Goal: Information Seeking & Learning: Find specific fact

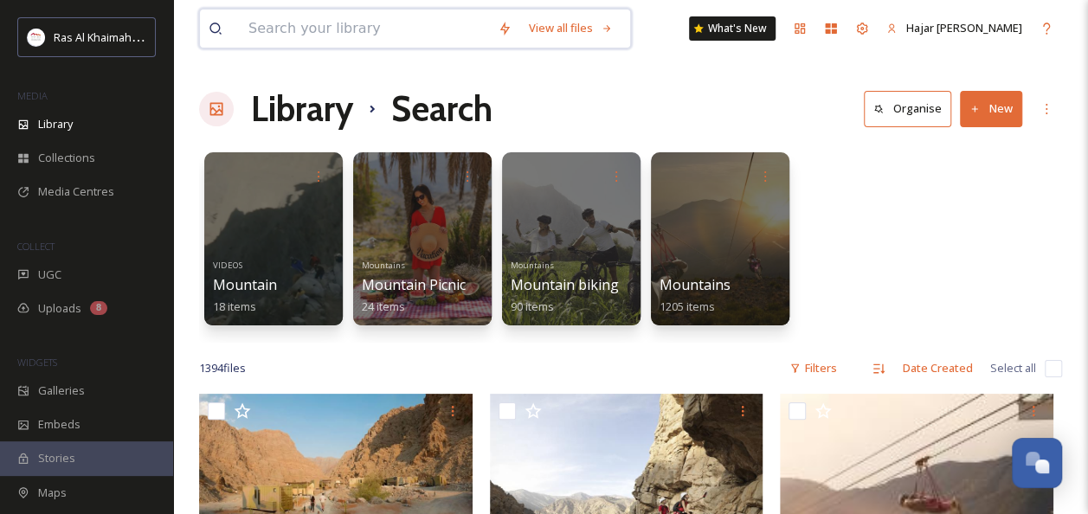
click at [339, 23] on input at bounding box center [364, 29] width 249 height 38
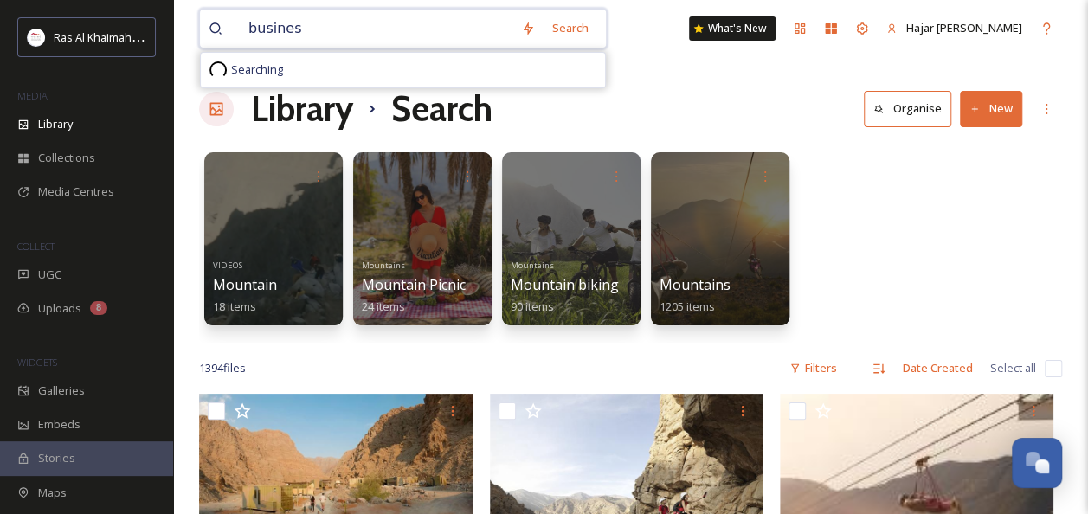
type input "business"
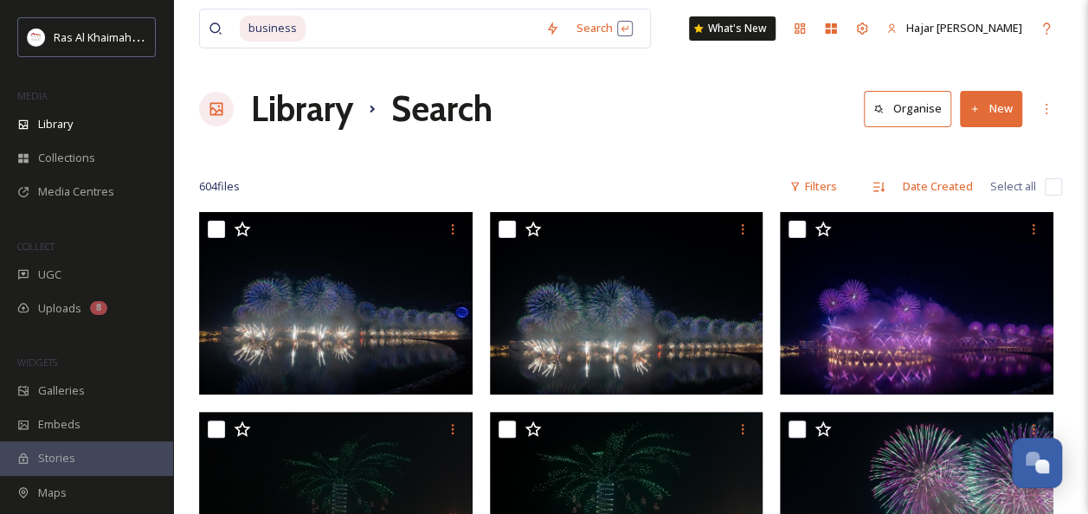
click at [709, 87] on div "Library Search Organise New" at bounding box center [630, 109] width 863 height 52
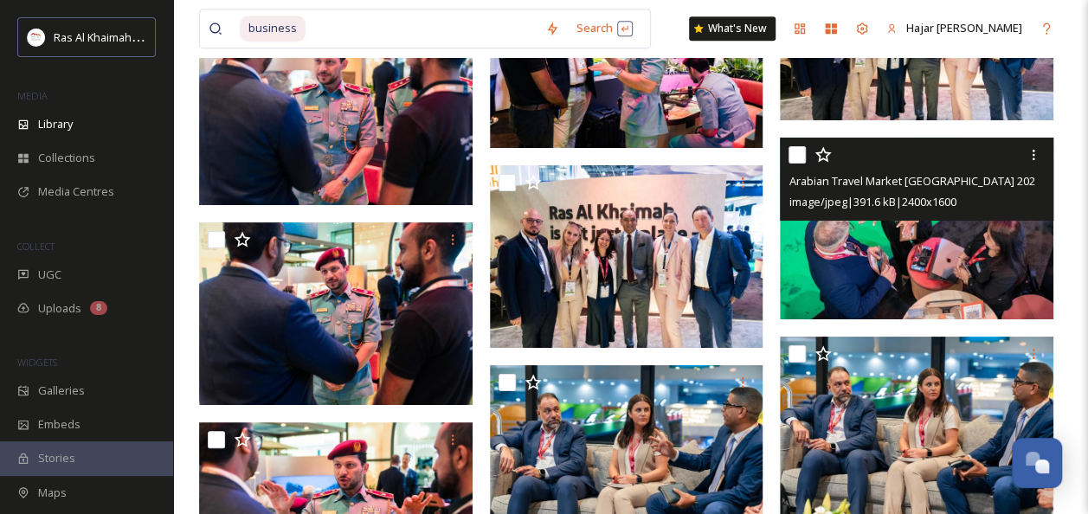
scroll to position [3722, 0]
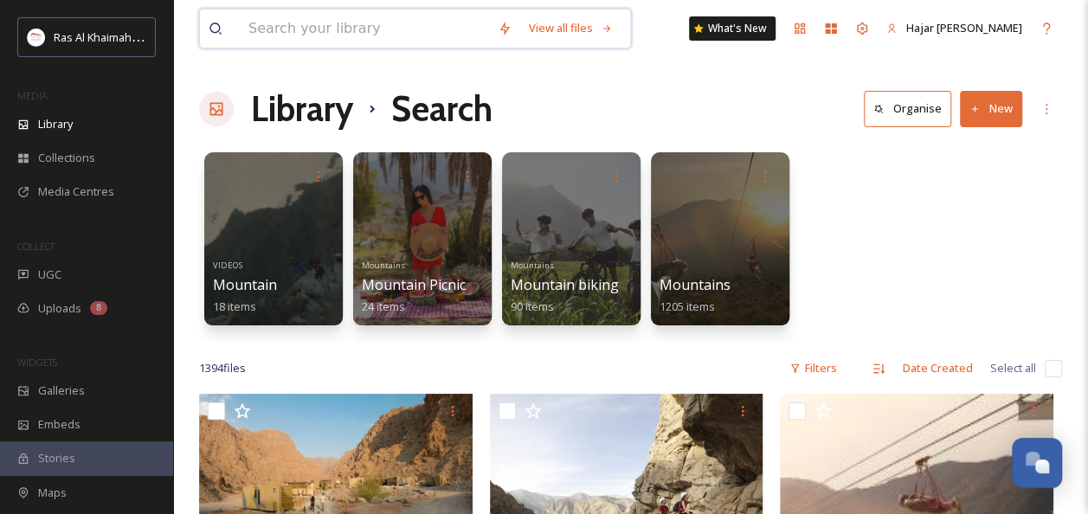
click at [364, 40] on input at bounding box center [364, 29] width 249 height 38
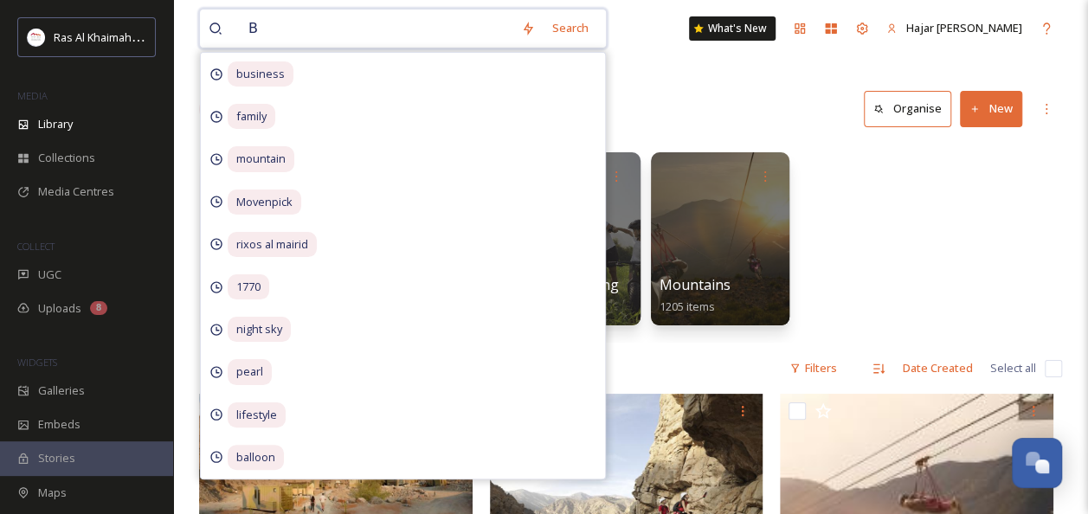
type input "BM"
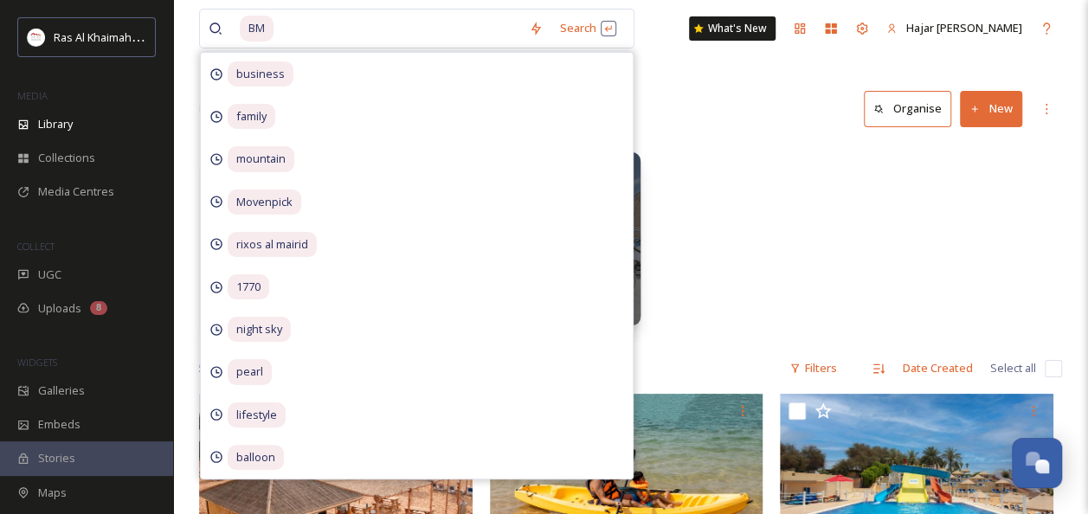
click at [718, 96] on div "Library Search Organise New" at bounding box center [630, 109] width 863 height 52
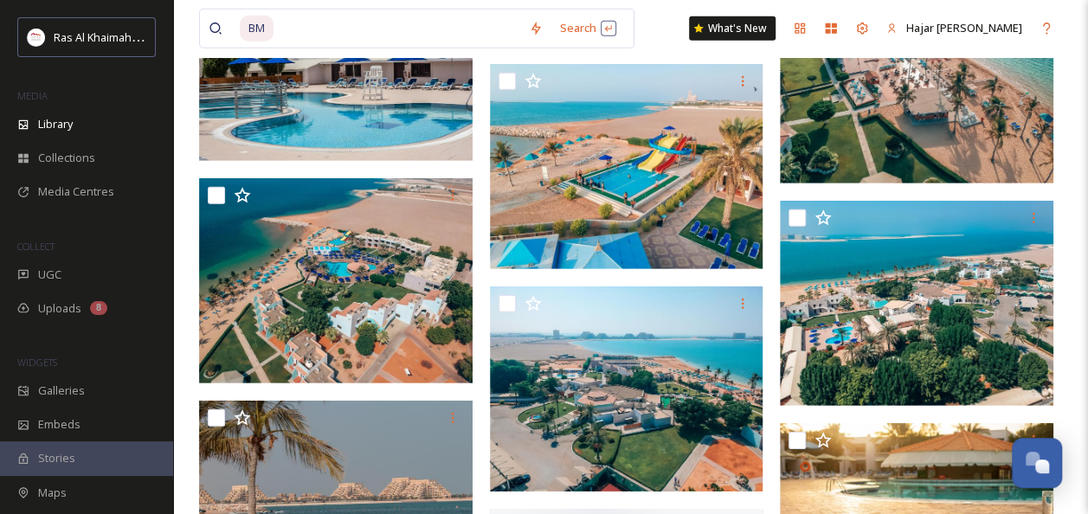
scroll to position [2423, 0]
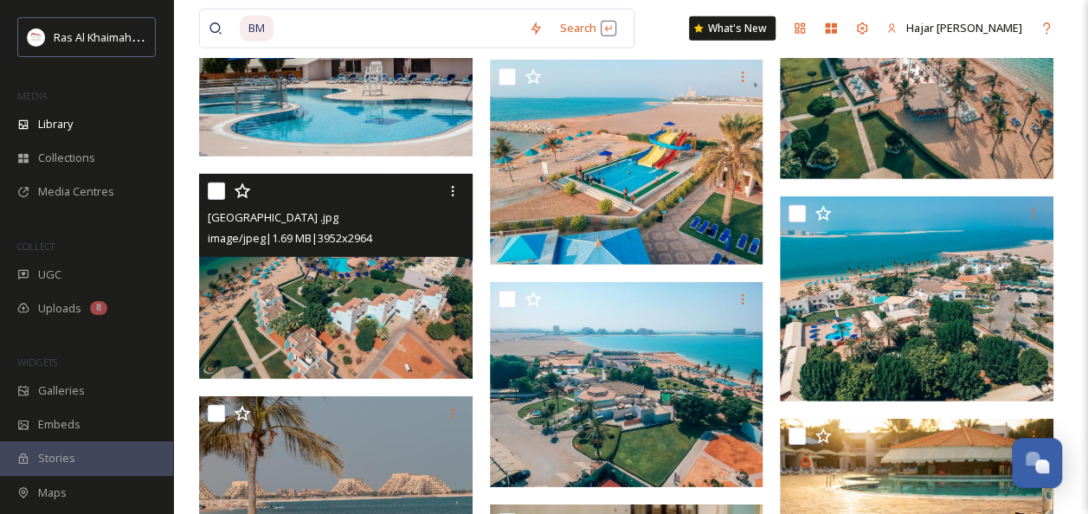
click at [391, 293] on img at bounding box center [336, 276] width 274 height 205
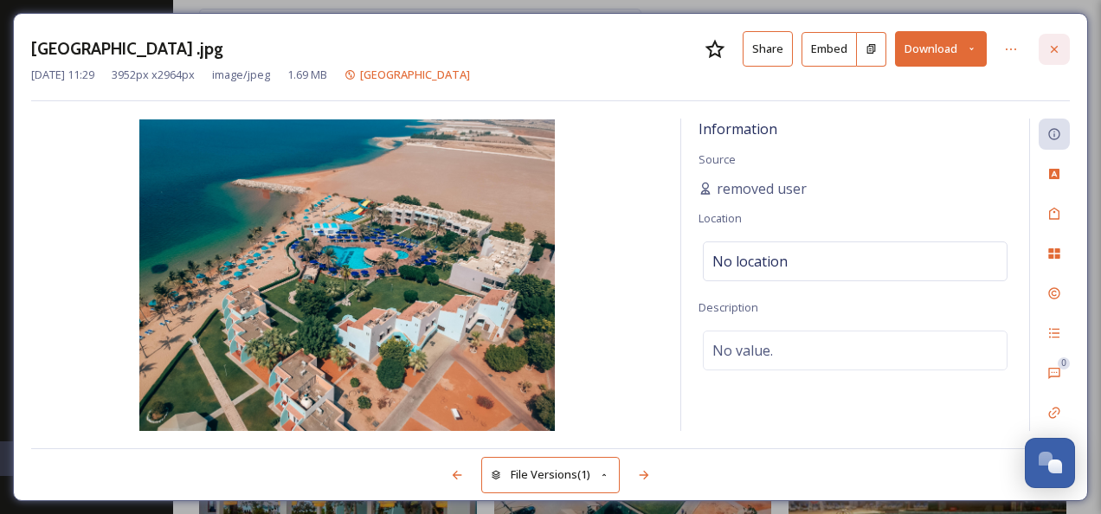
click at [1057, 42] on icon at bounding box center [1054, 49] width 14 height 14
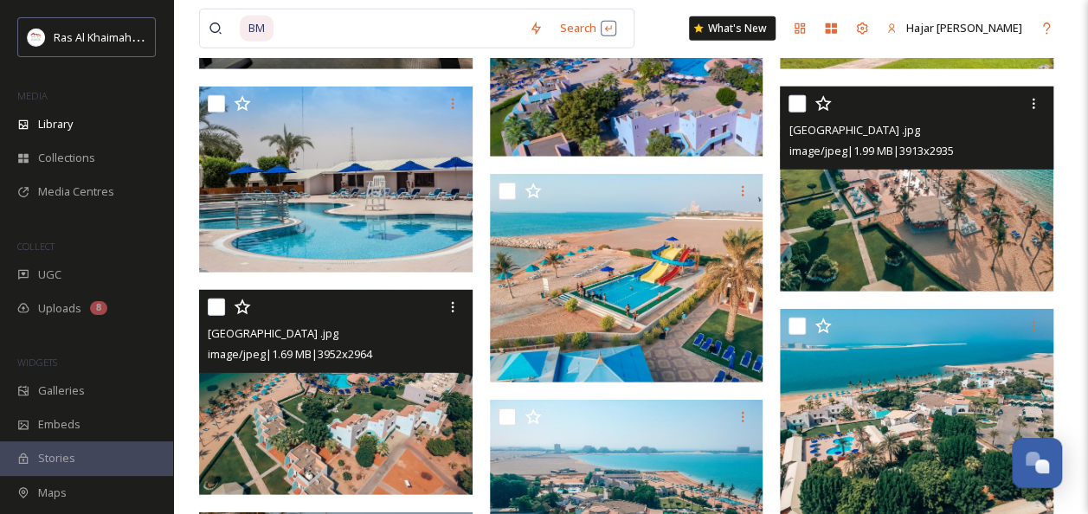
scroll to position [2337, 0]
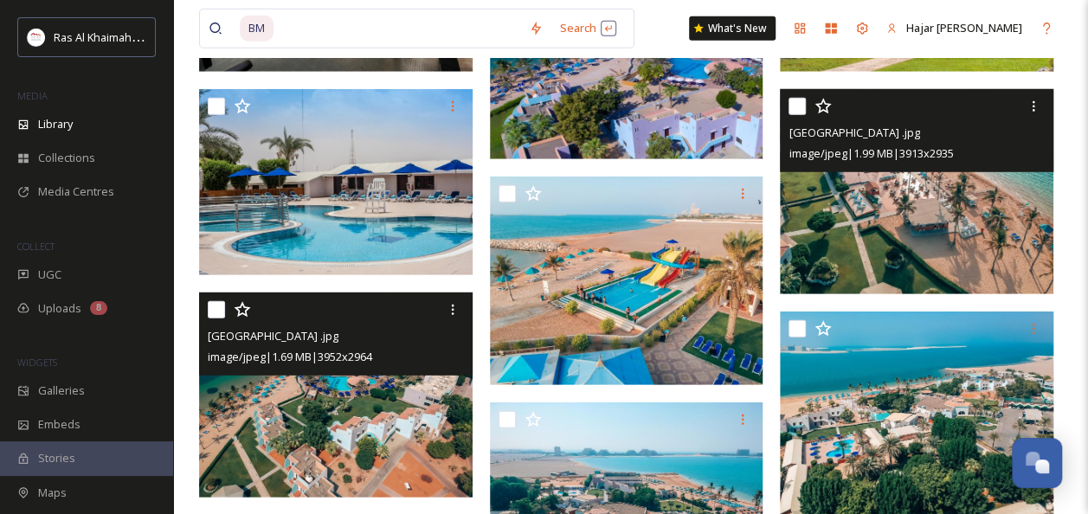
click at [971, 212] on img at bounding box center [917, 191] width 274 height 205
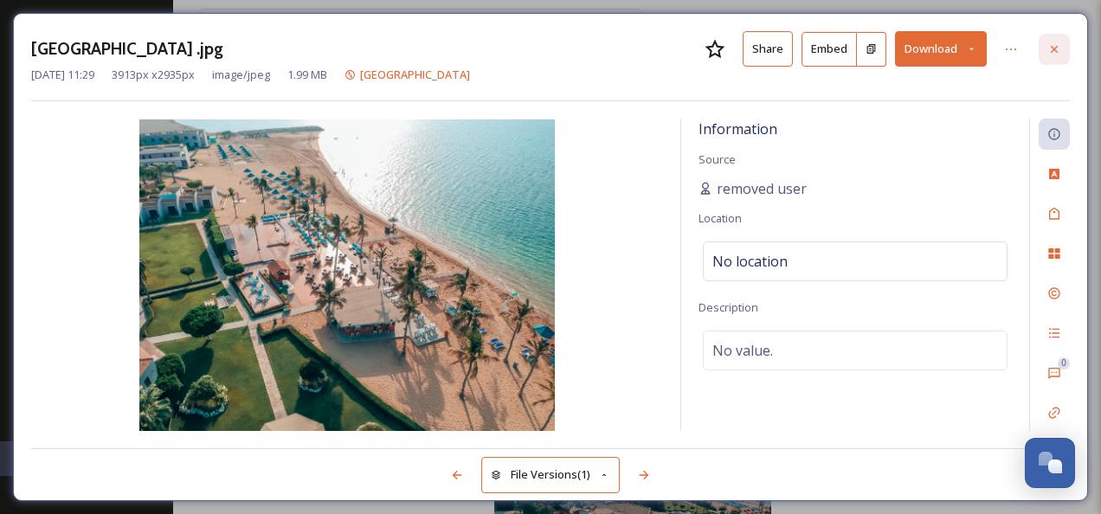
click at [1065, 53] on div at bounding box center [1054, 49] width 31 height 31
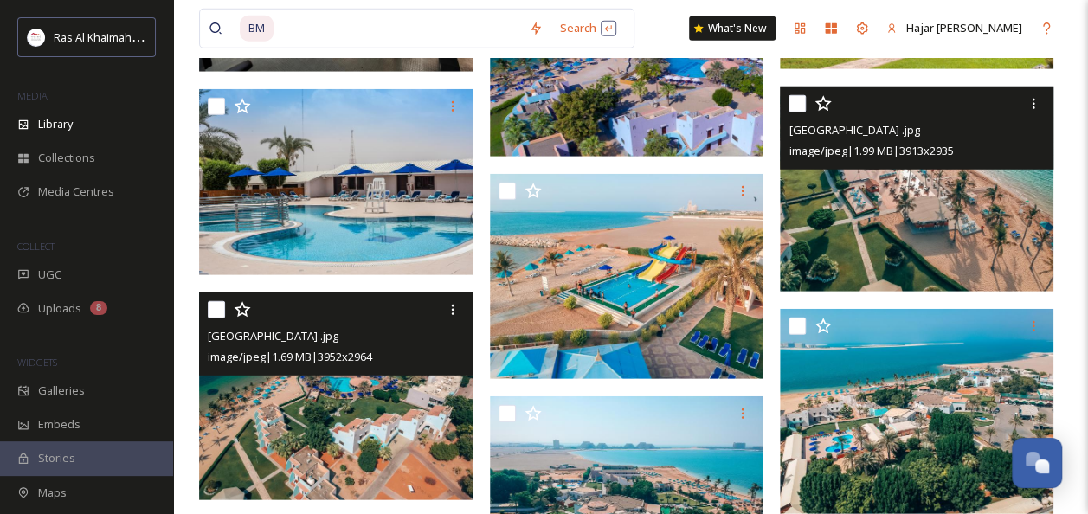
click at [923, 215] on img at bounding box center [917, 189] width 274 height 205
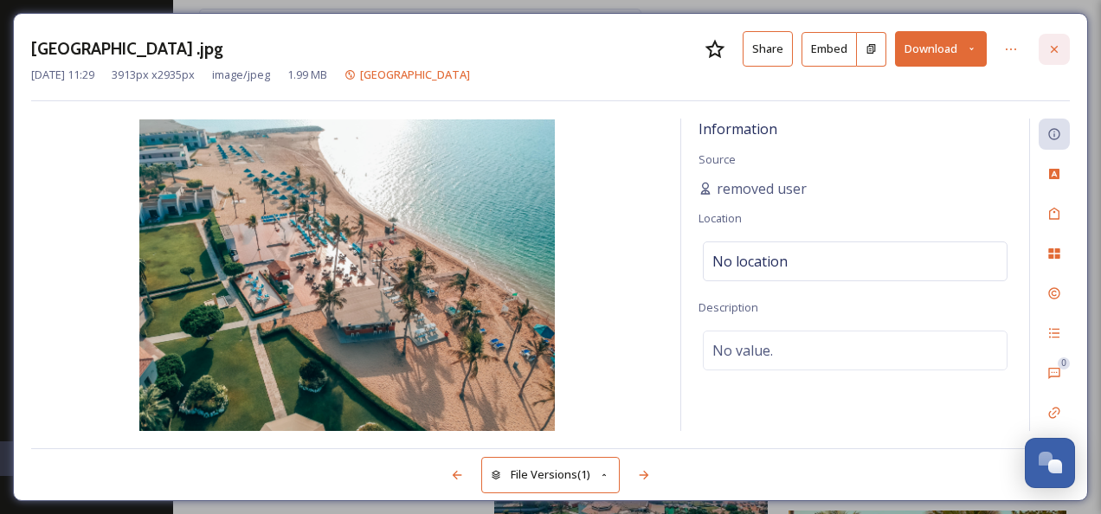
click at [1066, 50] on div at bounding box center [1054, 49] width 31 height 31
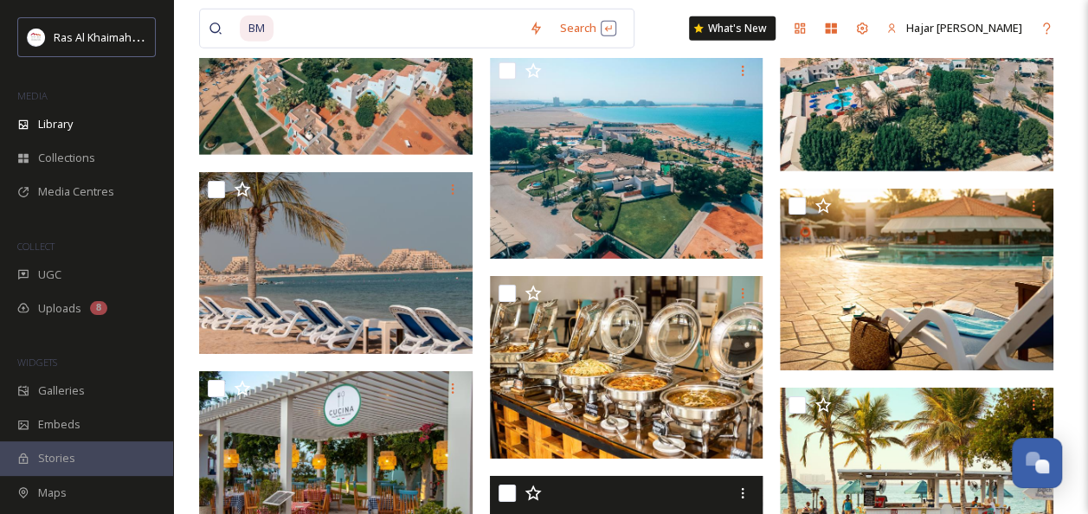
scroll to position [2683, 0]
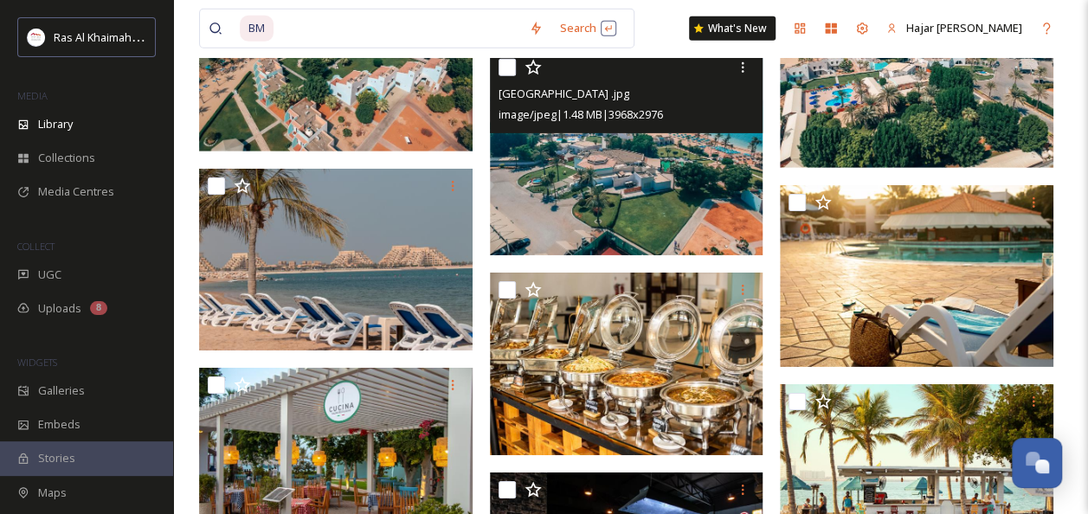
click at [611, 196] on img at bounding box center [627, 152] width 274 height 205
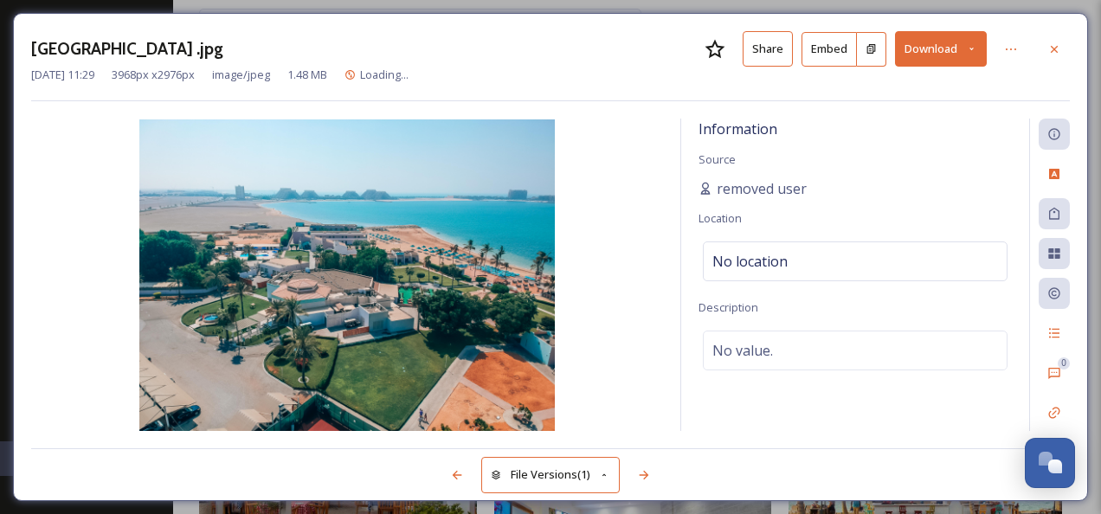
click at [1050, 29] on div "BM Beach Resort .jpg Share Embed Download Dec 29 2021 11:29 3968 px x 2976 px i…" at bounding box center [550, 257] width 1075 height 488
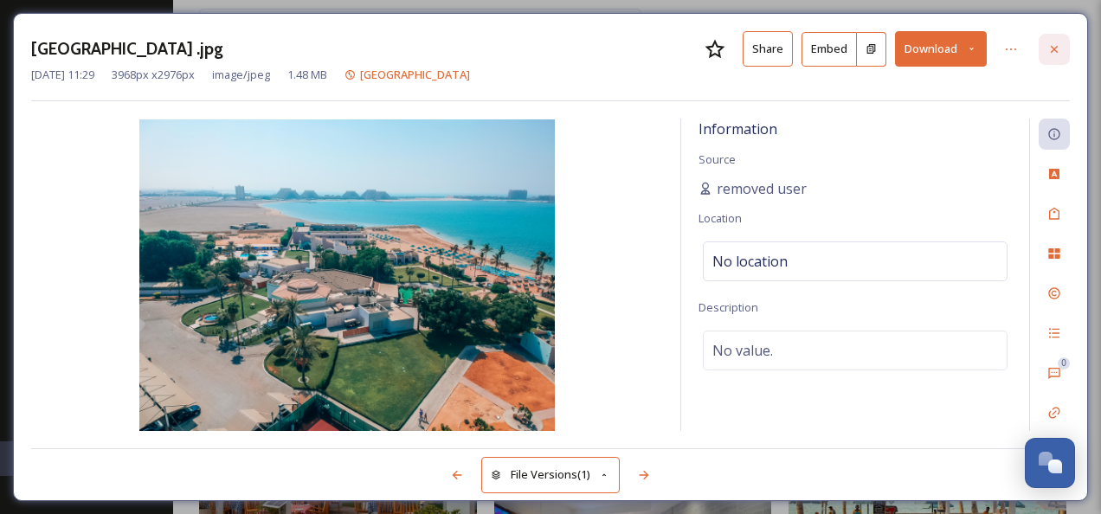
click at [1056, 49] on icon at bounding box center [1054, 48] width 7 height 7
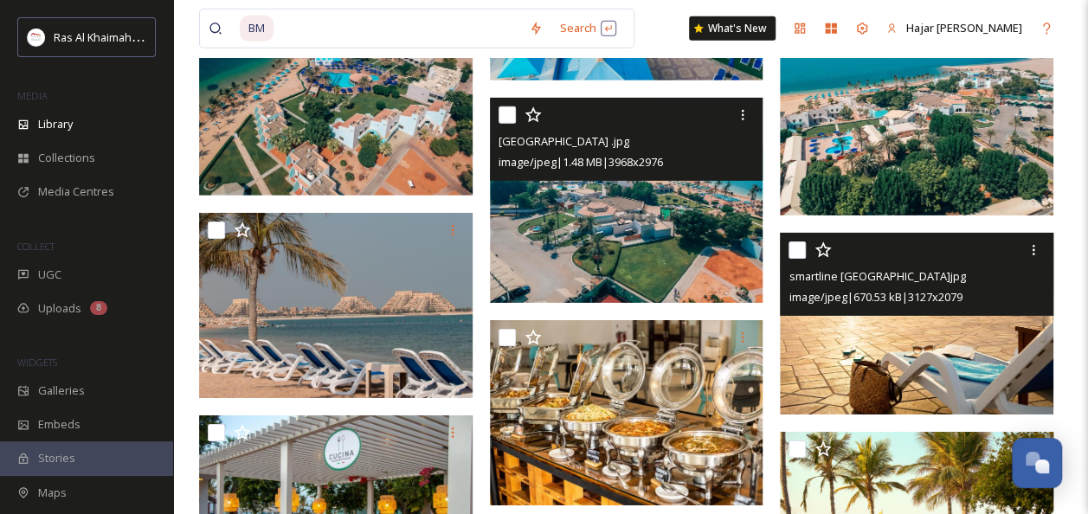
scroll to position [2510, 0]
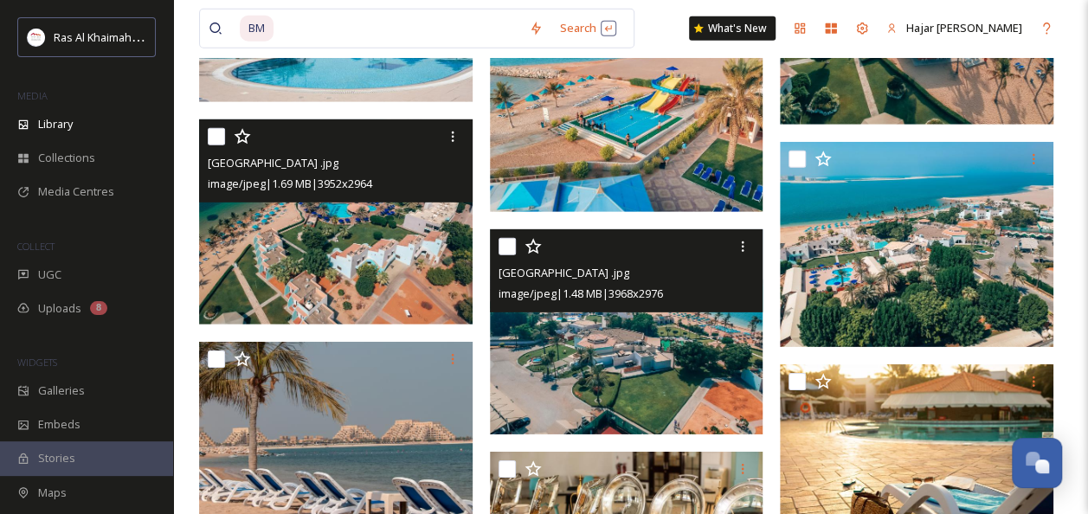
click at [308, 253] on img at bounding box center [336, 221] width 274 height 205
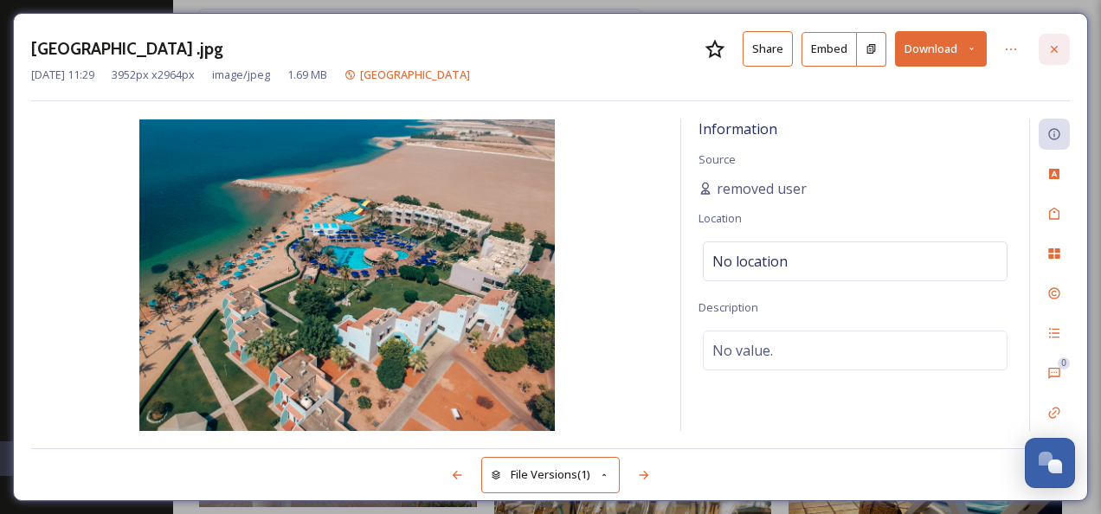
click at [1046, 47] on div at bounding box center [1054, 49] width 31 height 31
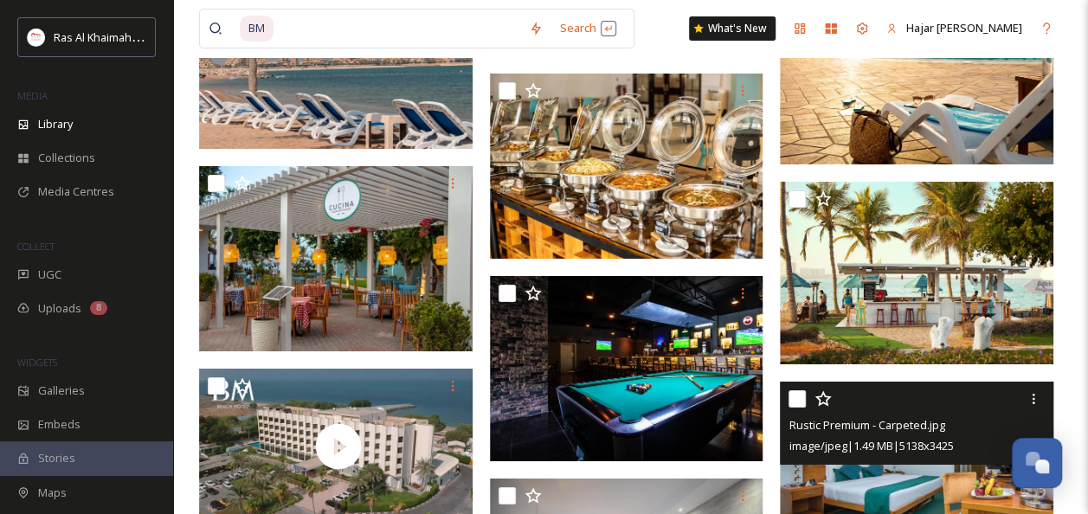
scroll to position [2867, 0]
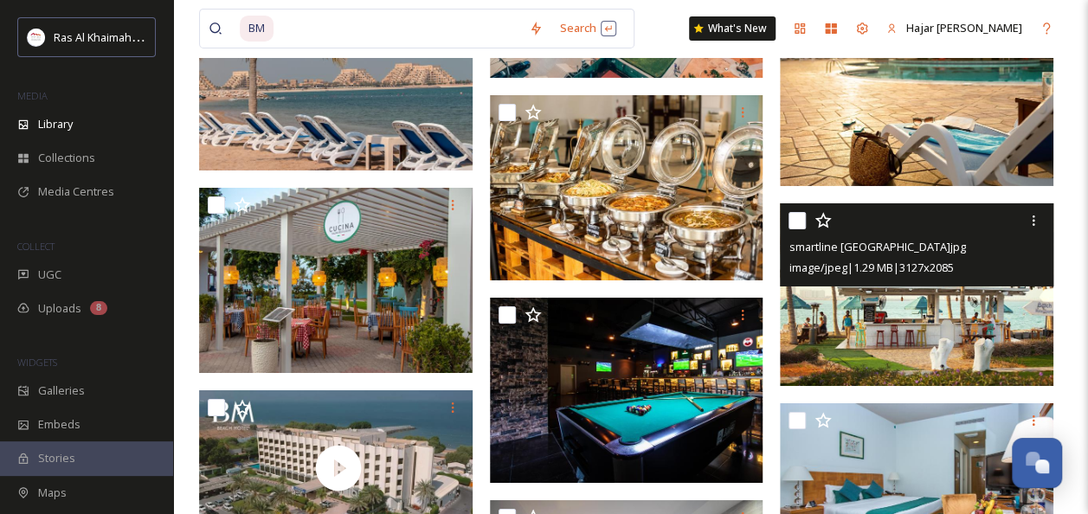
click at [852, 364] on img at bounding box center [917, 294] width 274 height 183
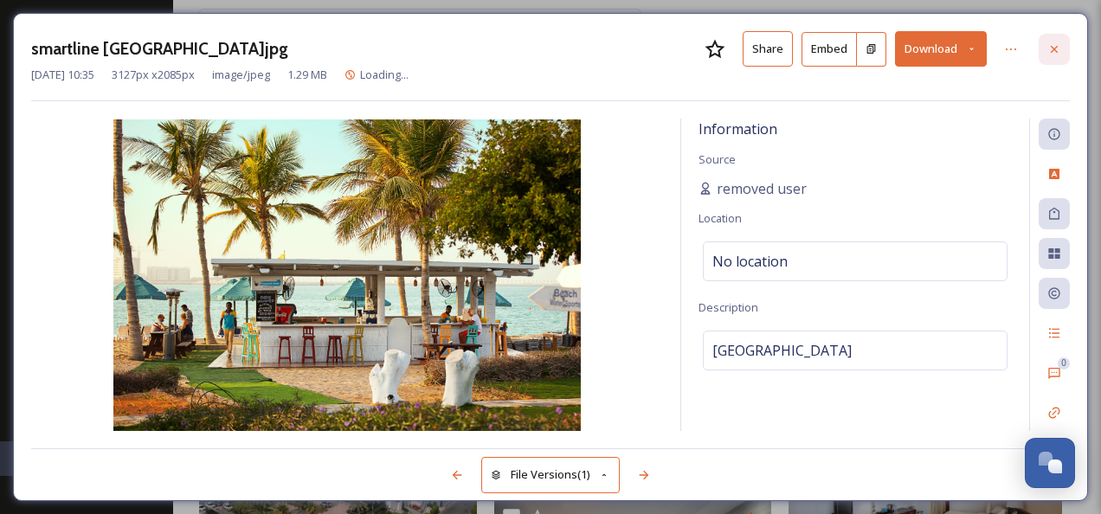
click at [1055, 53] on icon at bounding box center [1054, 49] width 14 height 14
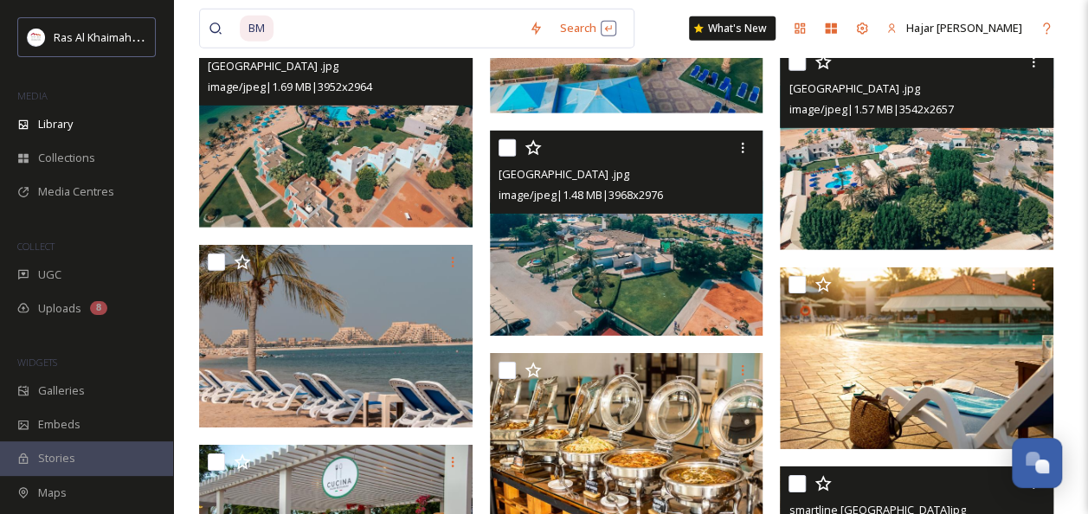
scroll to position [2574, 0]
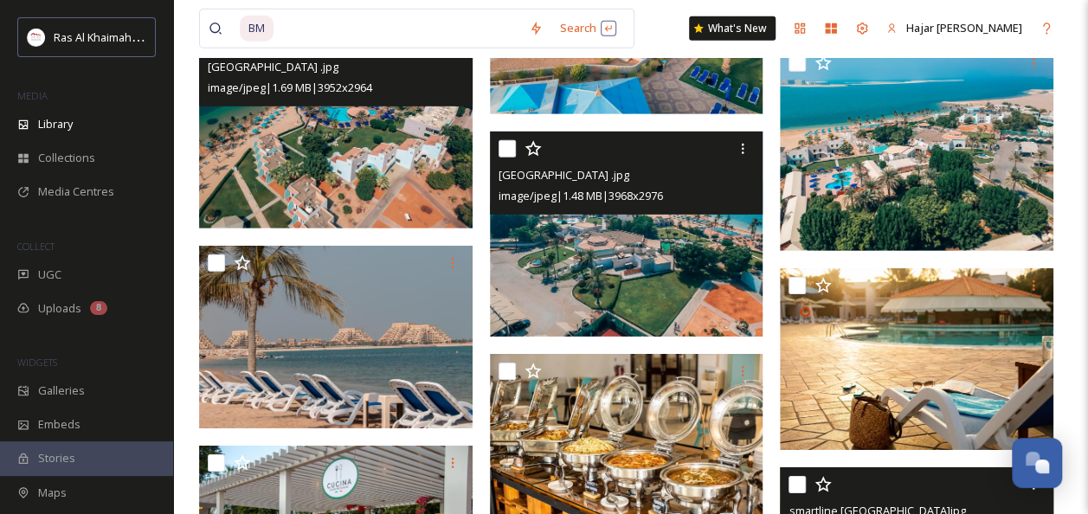
click at [710, 246] on img at bounding box center [627, 234] width 274 height 205
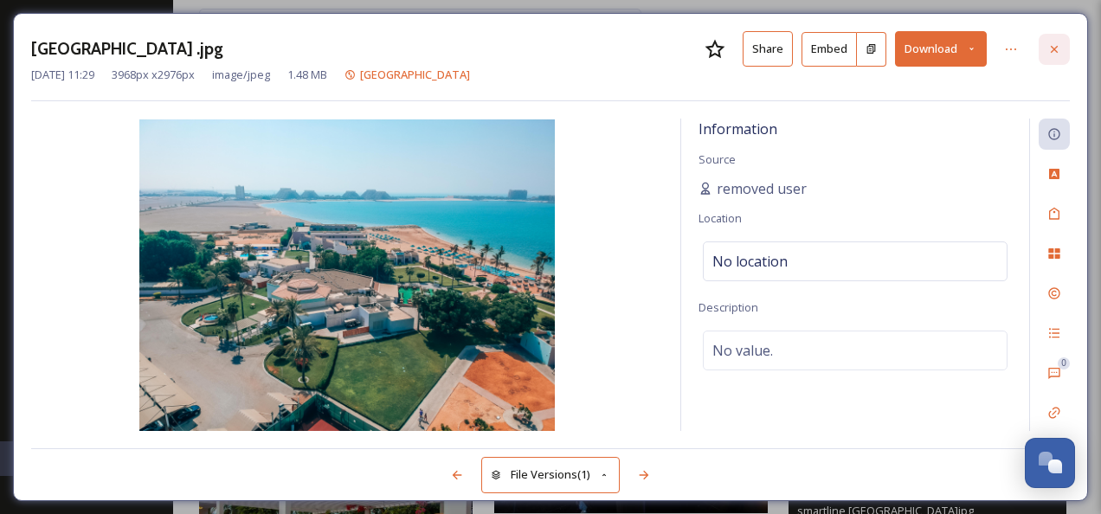
click at [1068, 43] on div at bounding box center [1054, 49] width 31 height 31
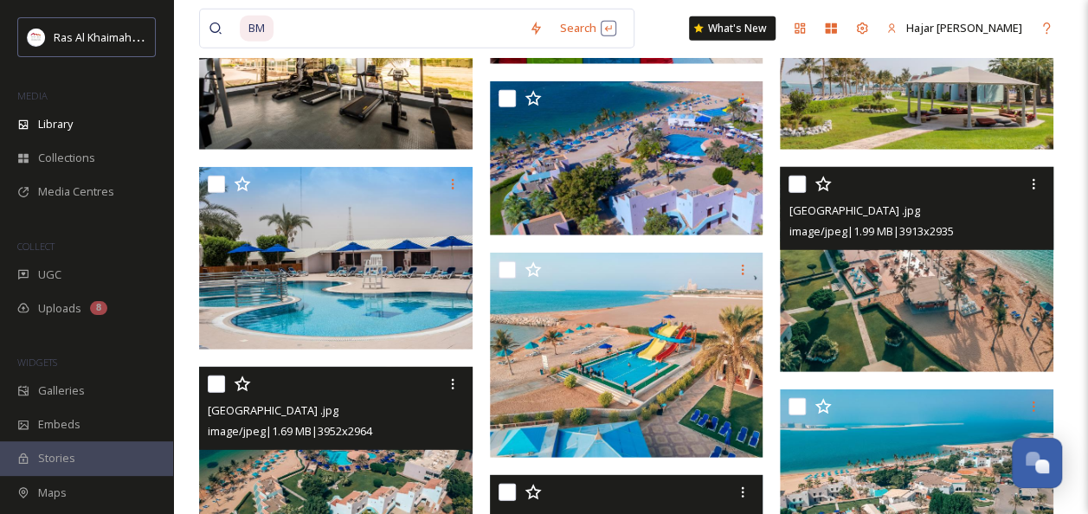
scroll to position [2228, 0]
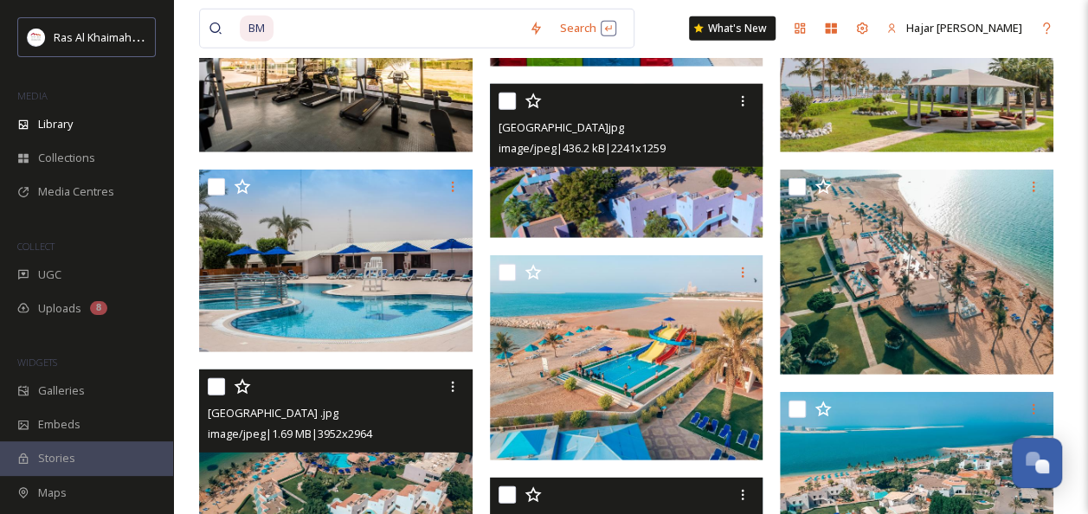
click at [669, 171] on img at bounding box center [627, 160] width 274 height 153
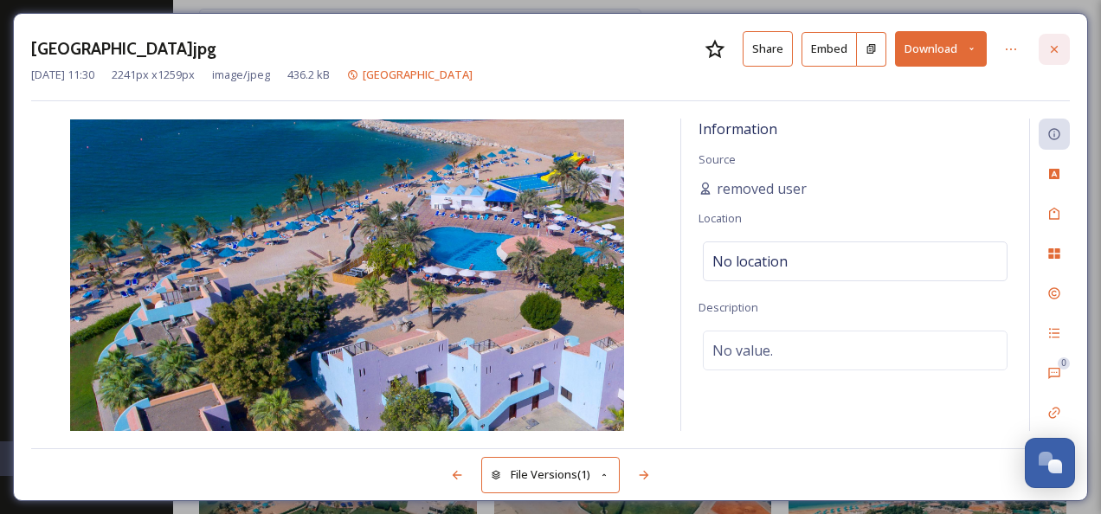
click at [1059, 42] on icon at bounding box center [1054, 49] width 14 height 14
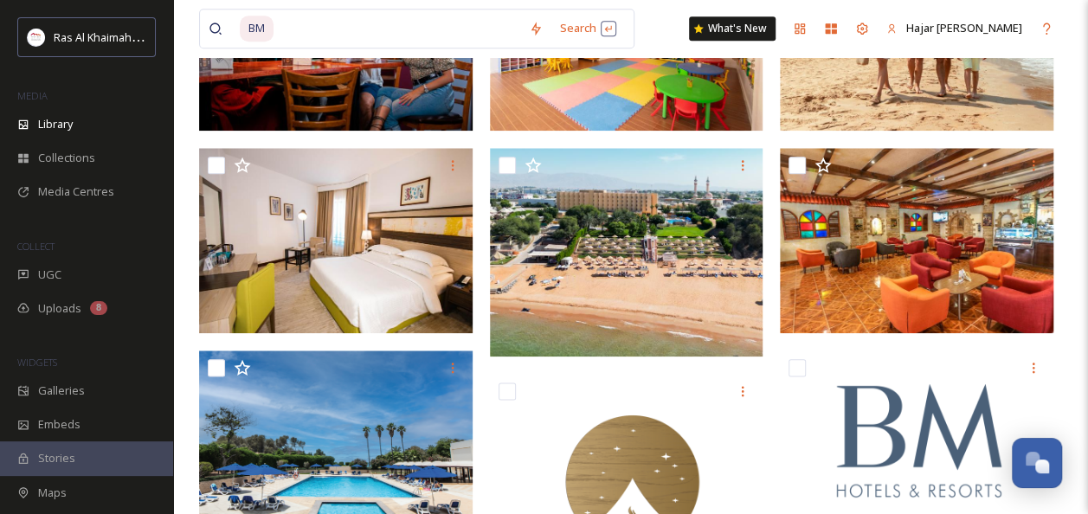
scroll to position [843, 0]
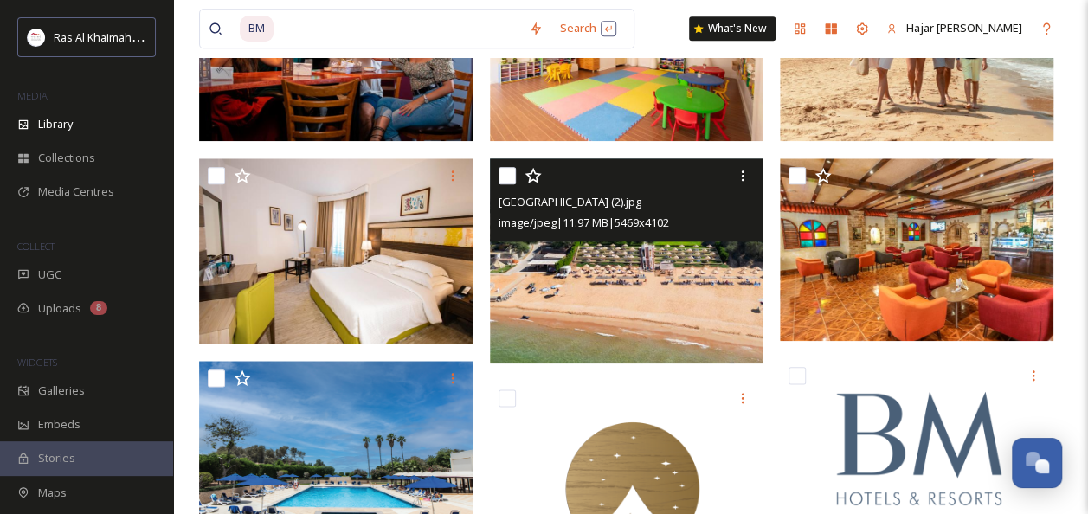
click at [620, 262] on img at bounding box center [627, 260] width 274 height 205
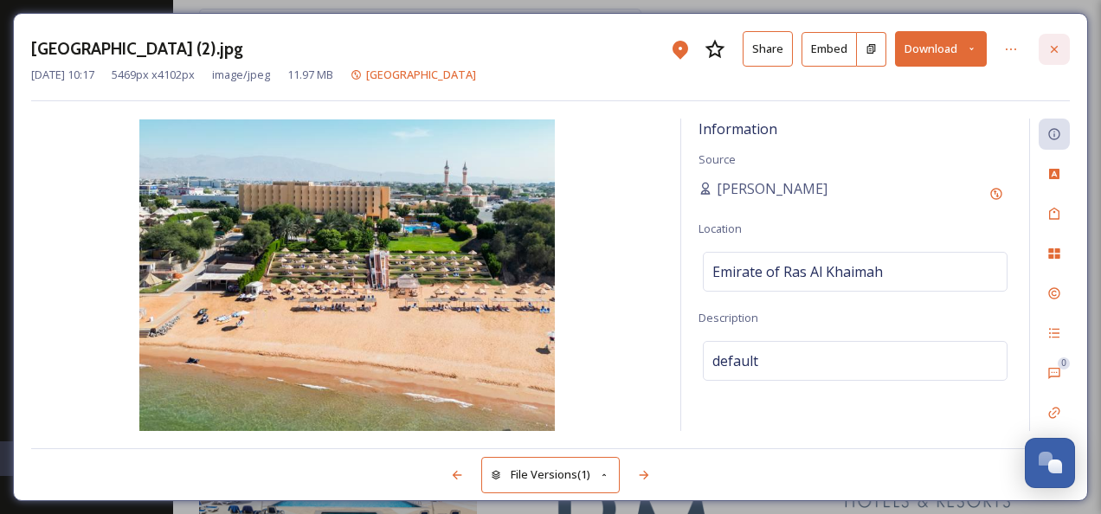
click at [1058, 43] on icon at bounding box center [1054, 49] width 14 height 14
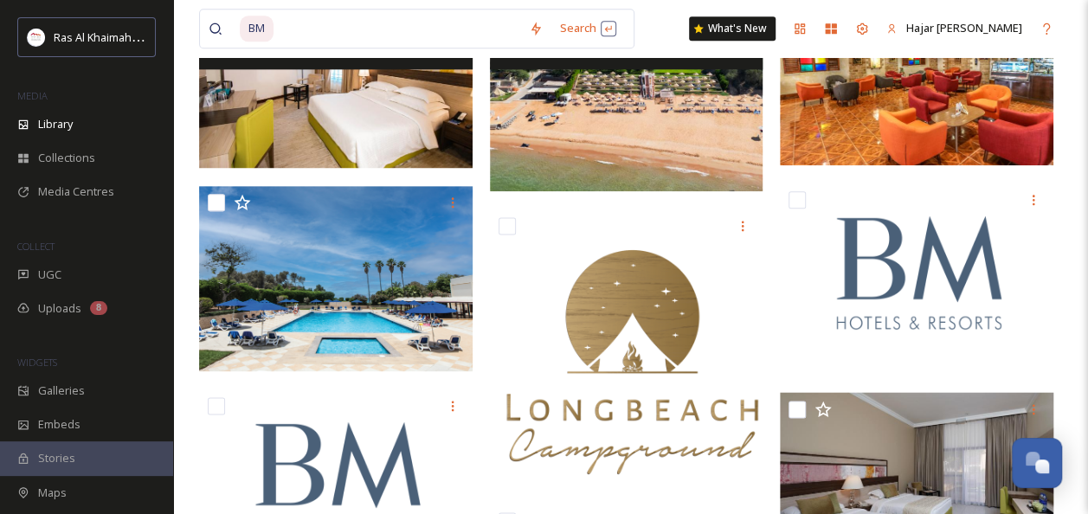
scroll to position [1039, 0]
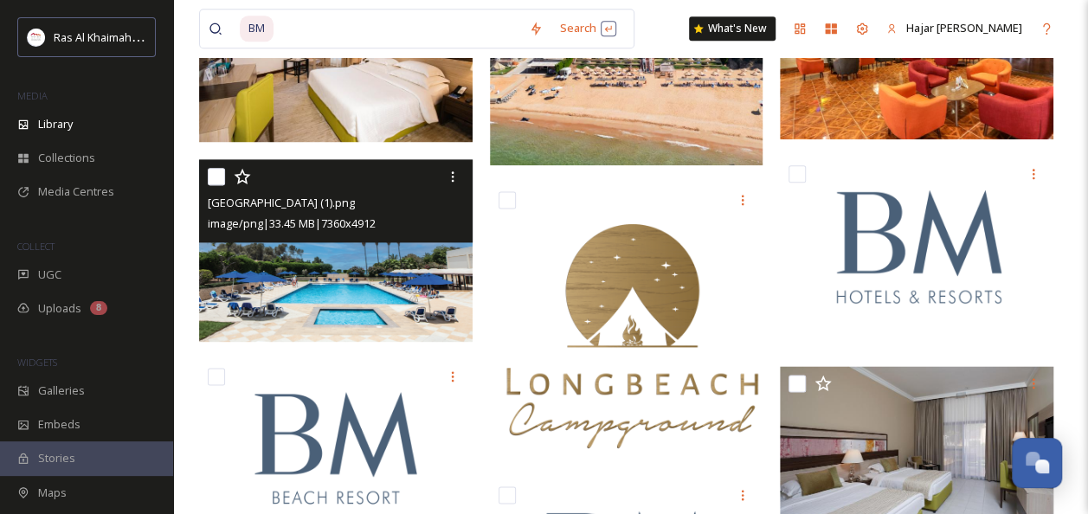
click at [397, 285] on img at bounding box center [336, 251] width 274 height 183
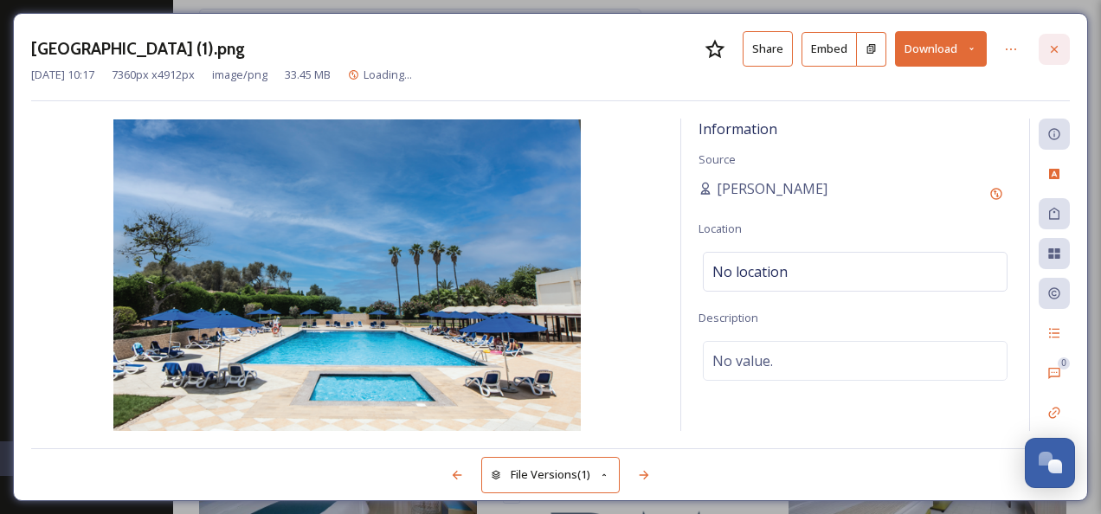
click at [1061, 55] on icon at bounding box center [1054, 49] width 14 height 14
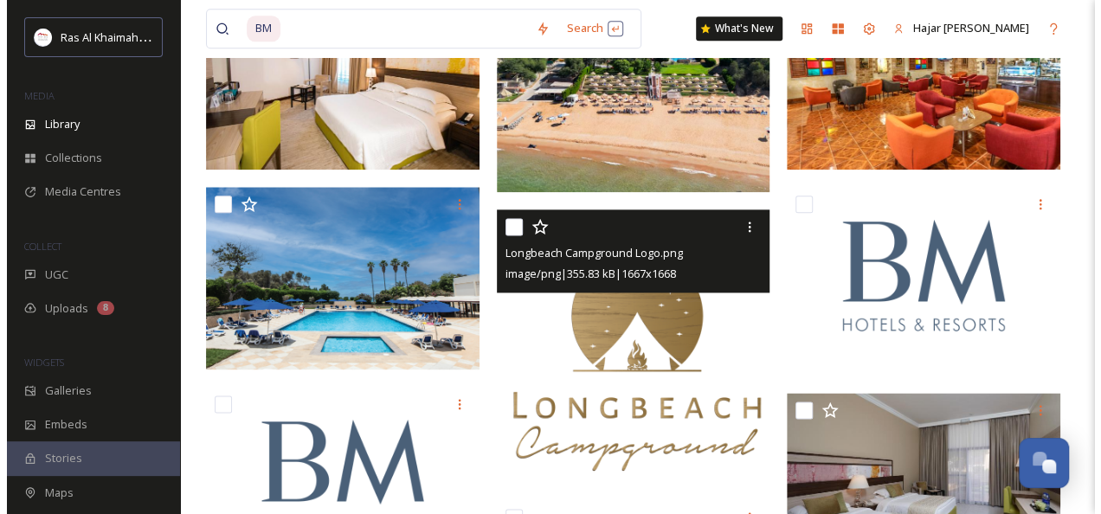
scroll to position [999, 0]
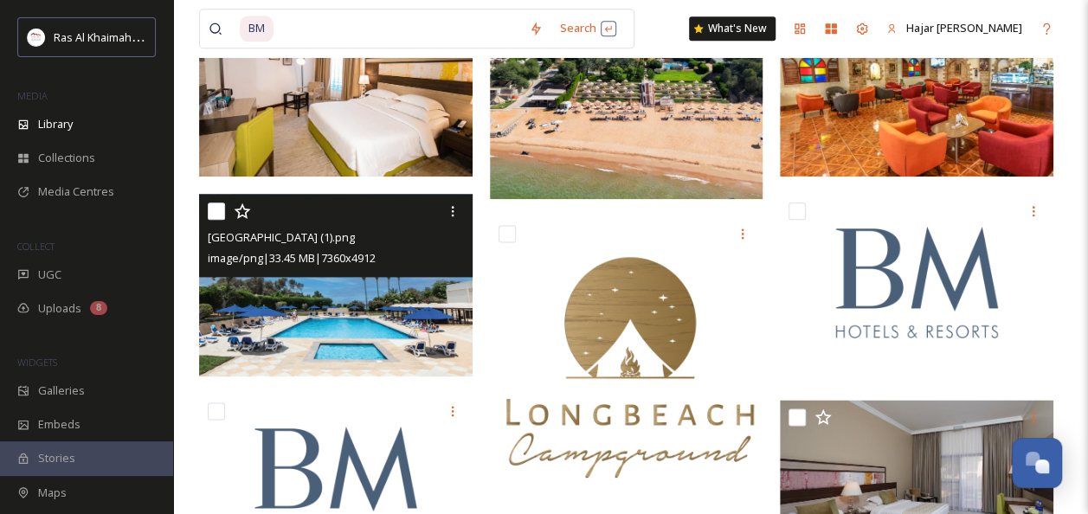
click at [276, 328] on img at bounding box center [336, 285] width 274 height 183
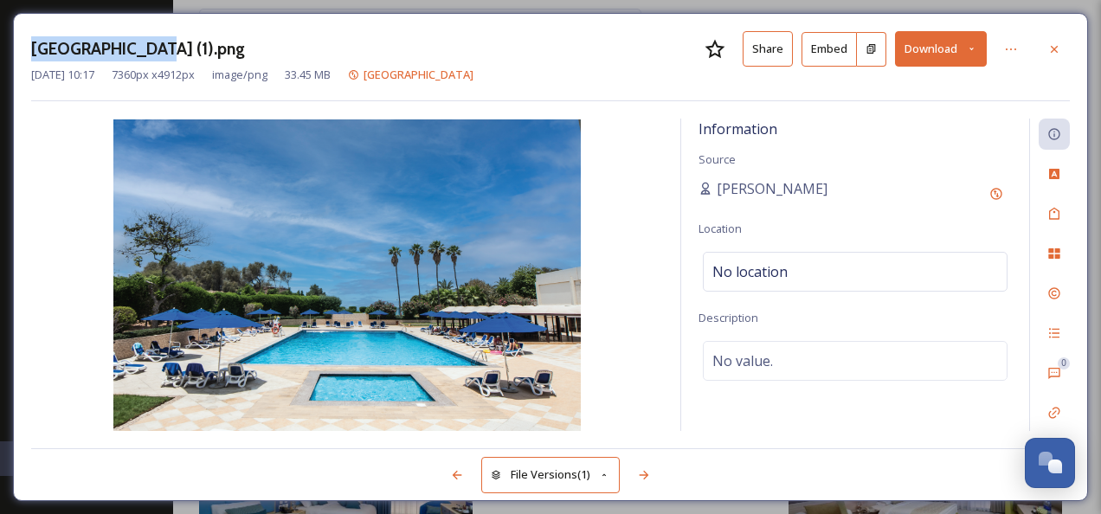
drag, startPoint x: 31, startPoint y: 41, endPoint x: 149, endPoint y: 43, distance: 117.7
click at [149, 43] on h3 "BM Beach Hotel (1).png" at bounding box center [138, 48] width 214 height 25
